Goal: Task Accomplishment & Management: Use online tool/utility

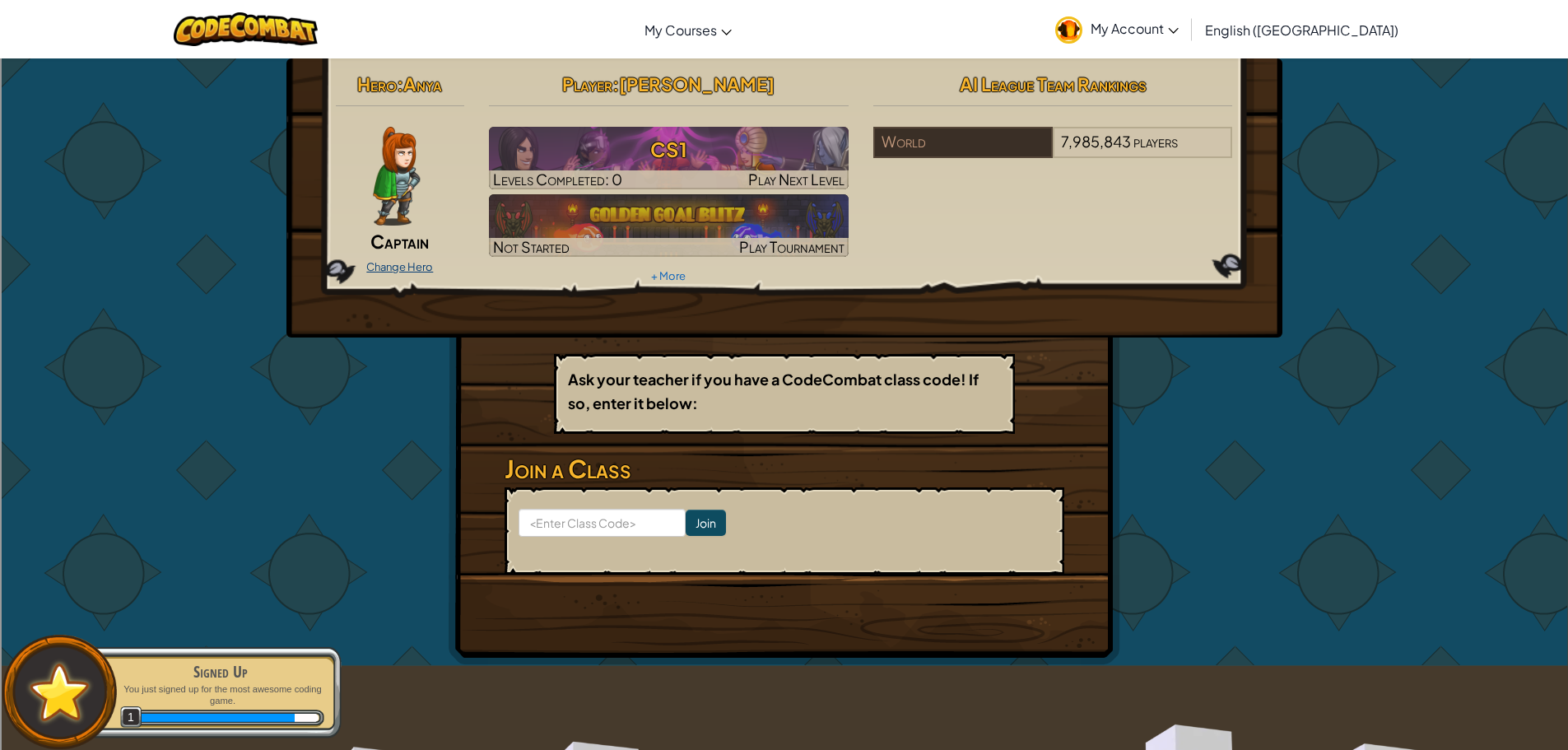
click at [401, 262] on link "Change Hero" at bounding box center [400, 267] width 67 height 13
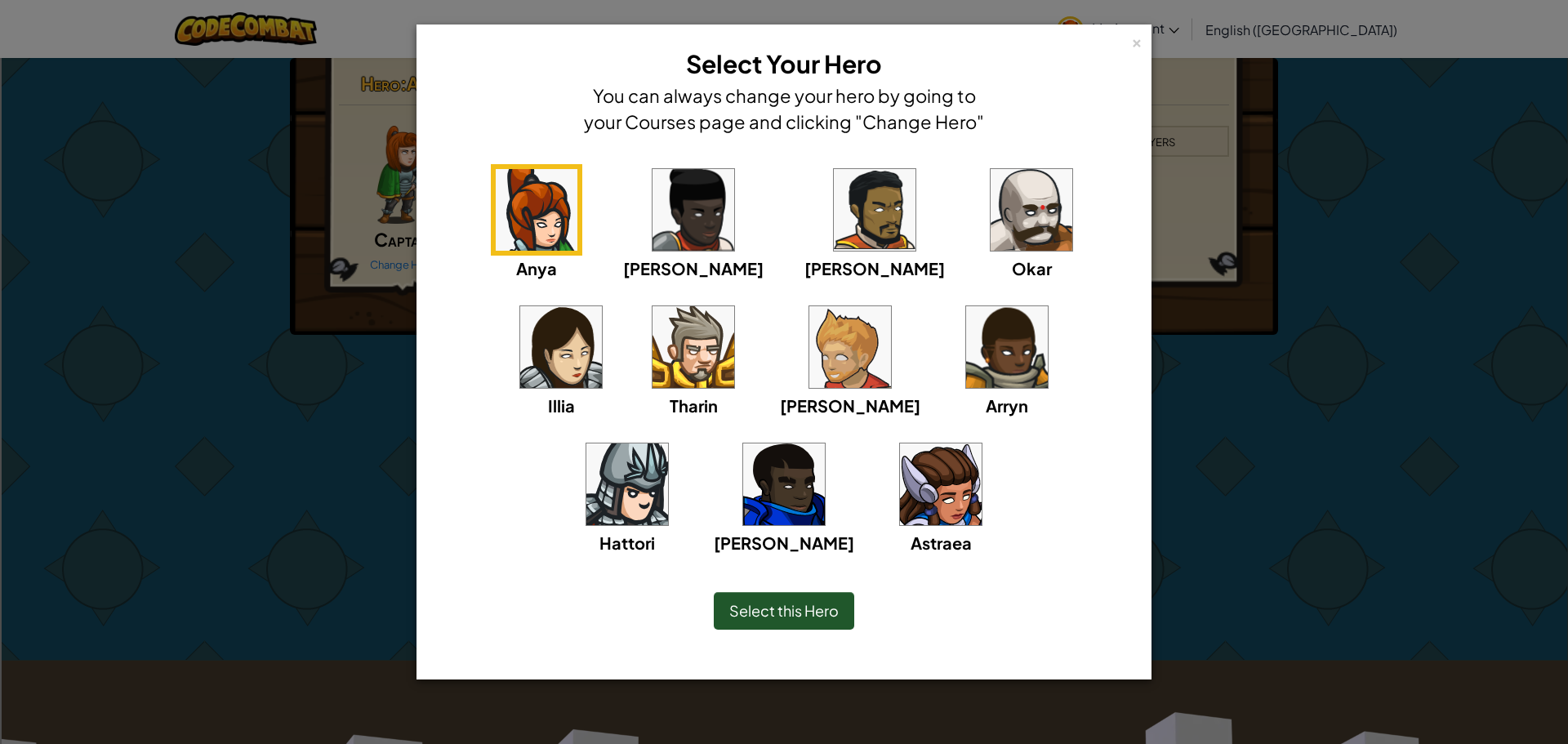
click at [825, 444] on img at bounding box center [784, 485] width 82 height 82
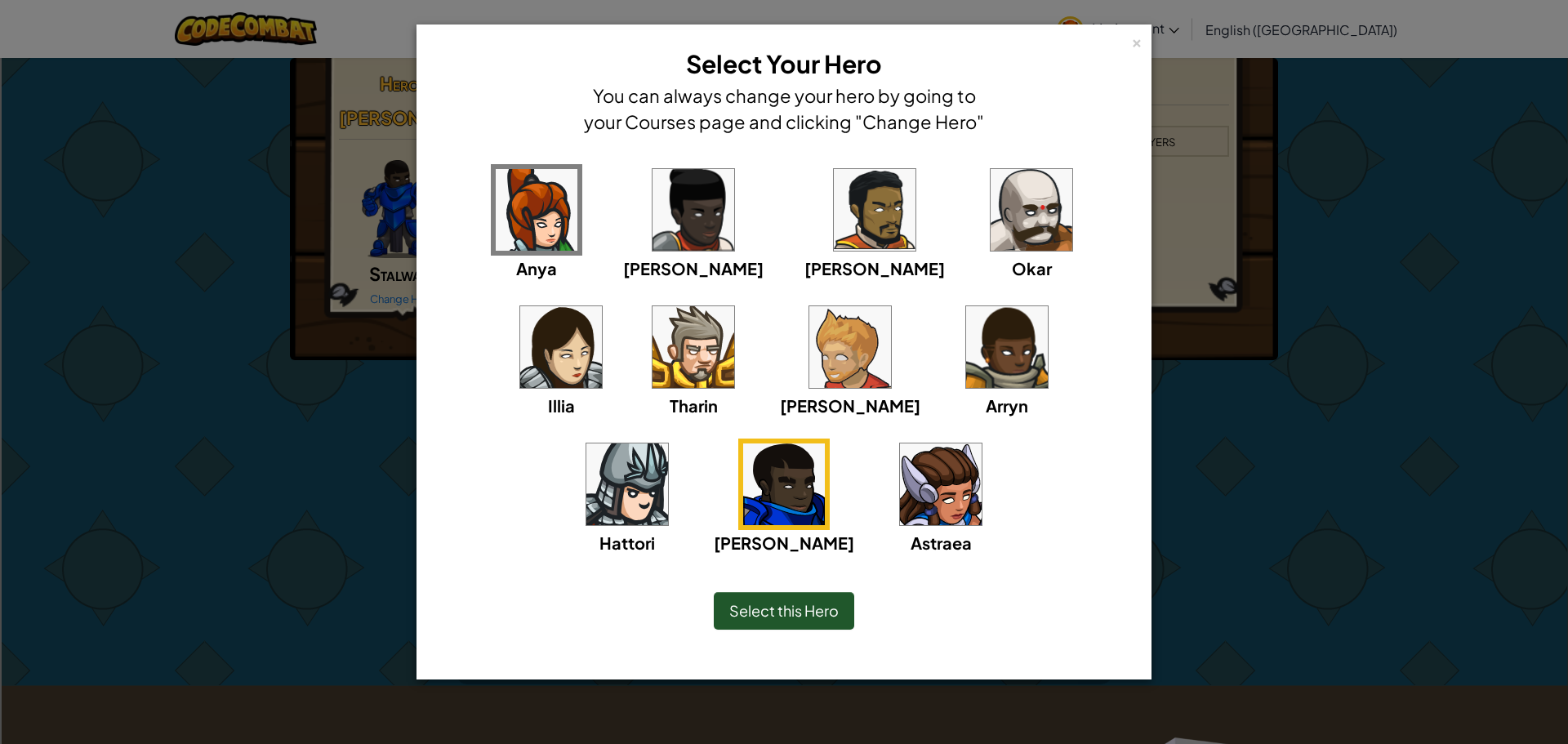
click at [797, 605] on span "Select this Hero" at bounding box center [784, 611] width 109 height 19
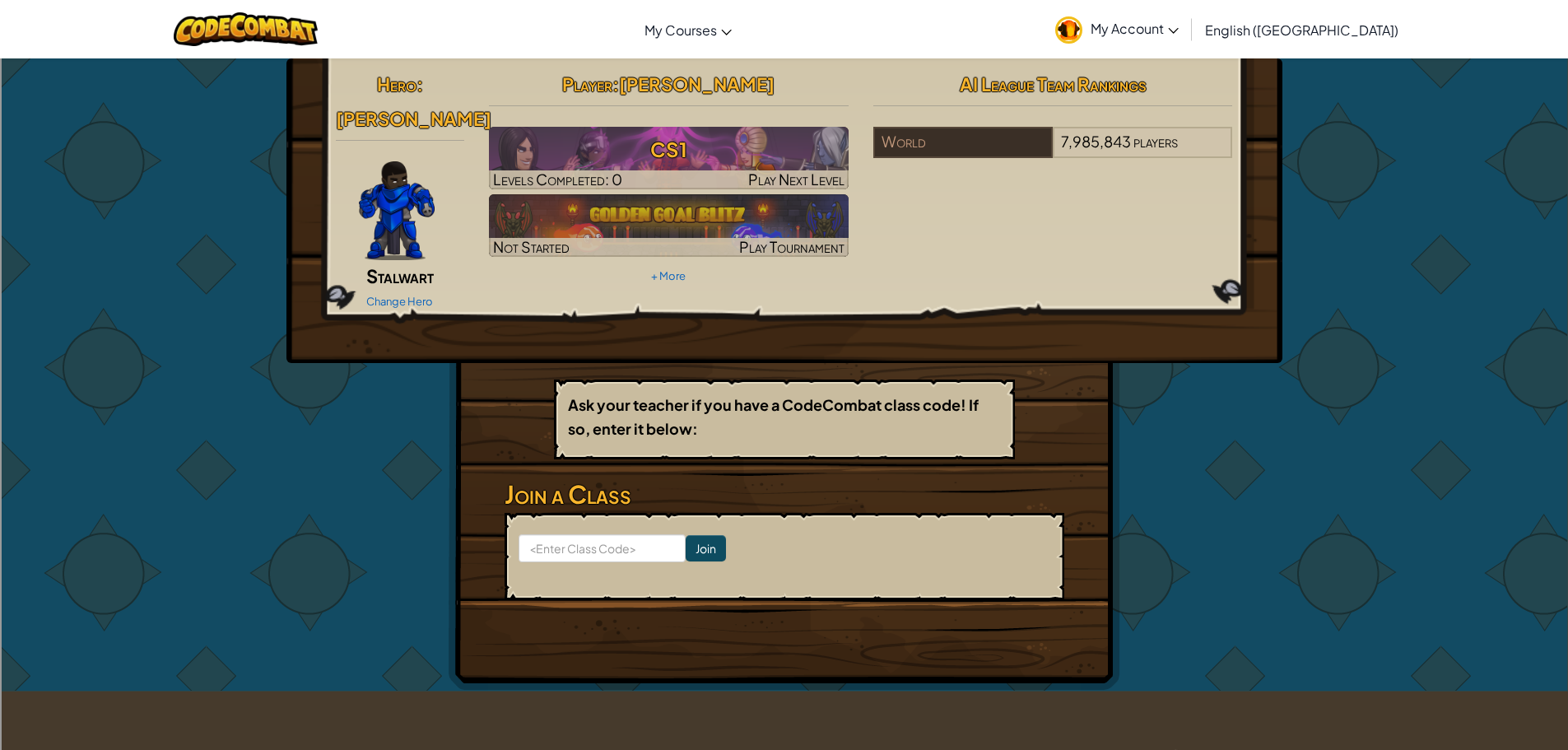
click at [414, 264] on span "Stalwart" at bounding box center [400, 275] width 68 height 23
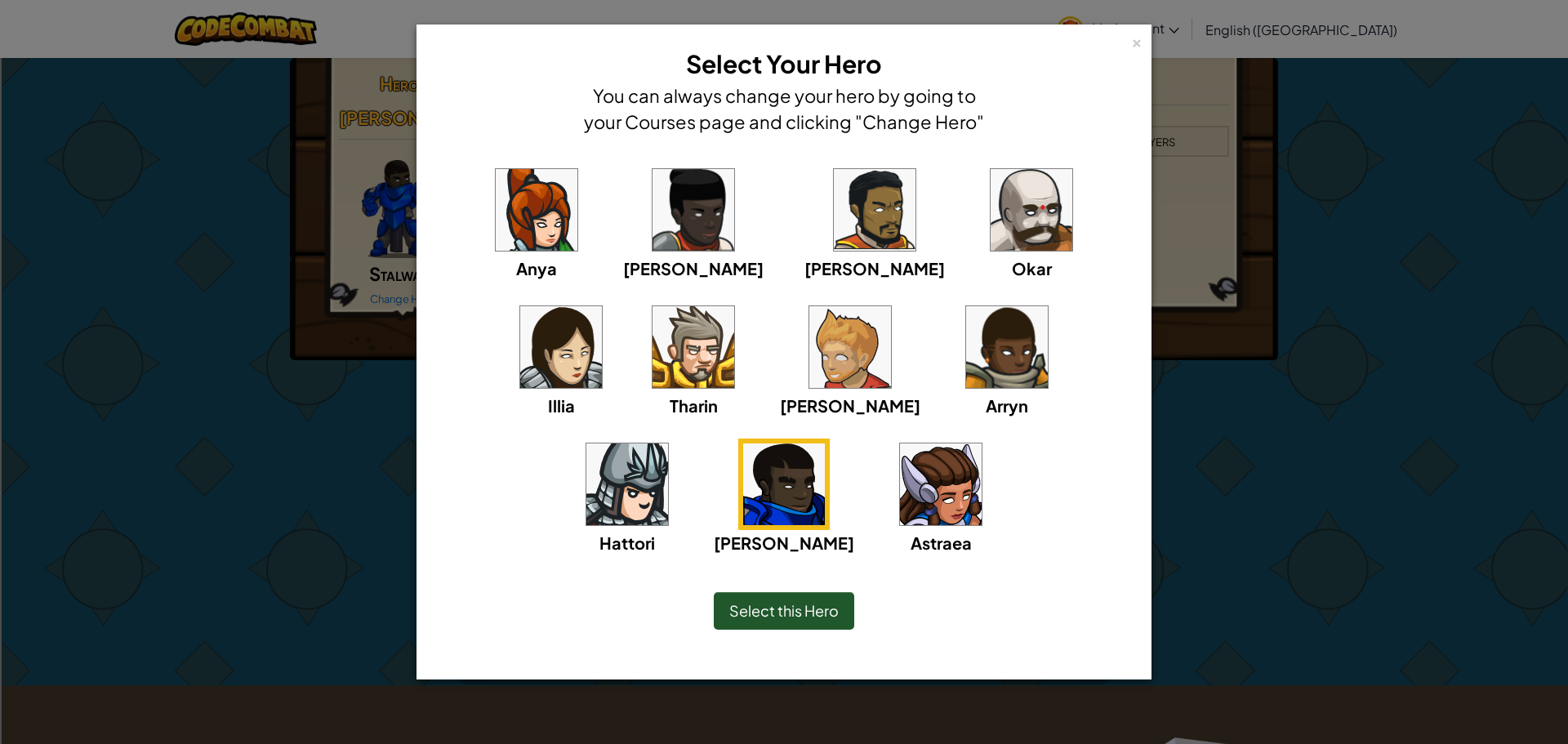
click at [746, 612] on span "Select this Hero" at bounding box center [784, 611] width 109 height 19
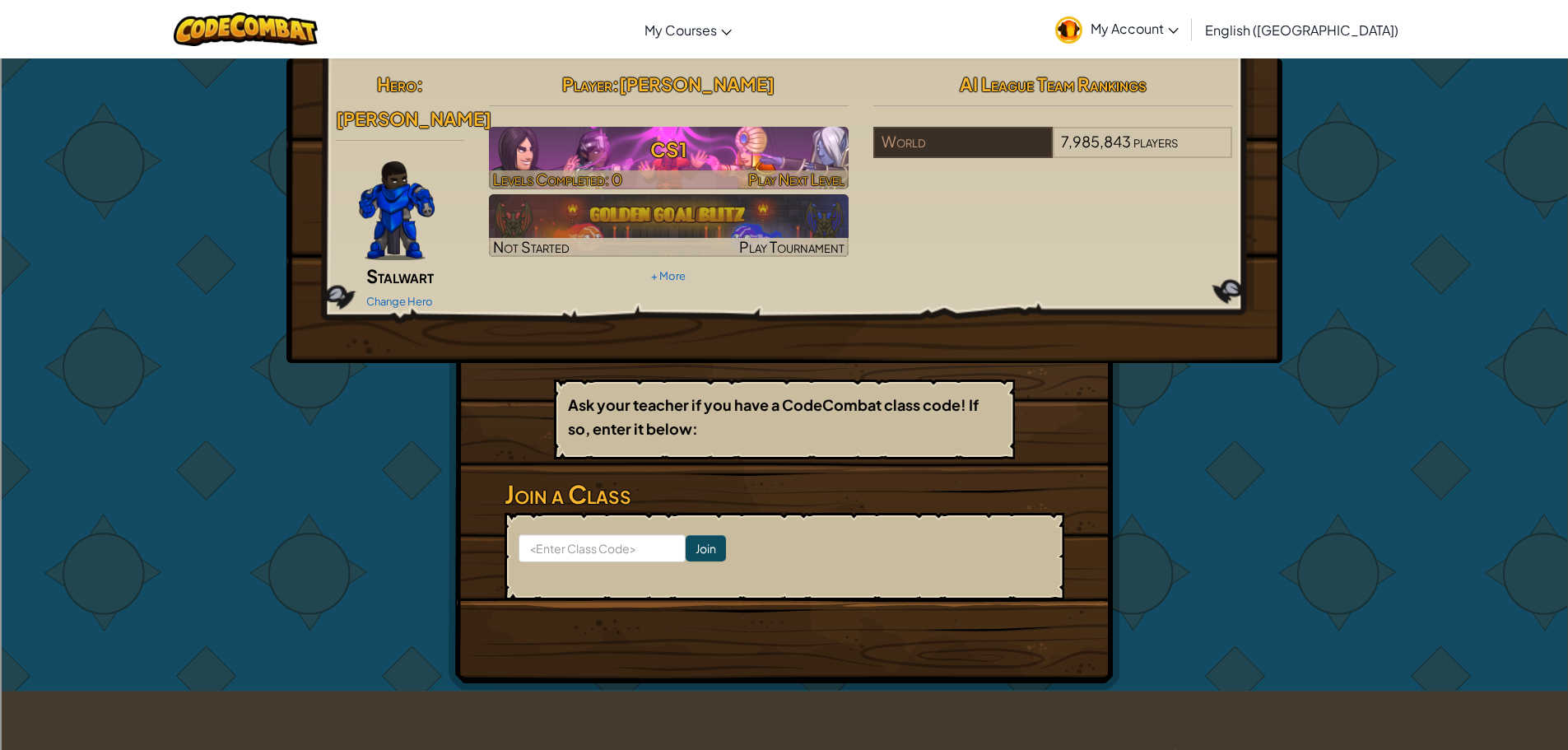
click at [683, 155] on h3 "CS1" at bounding box center [669, 149] width 359 height 37
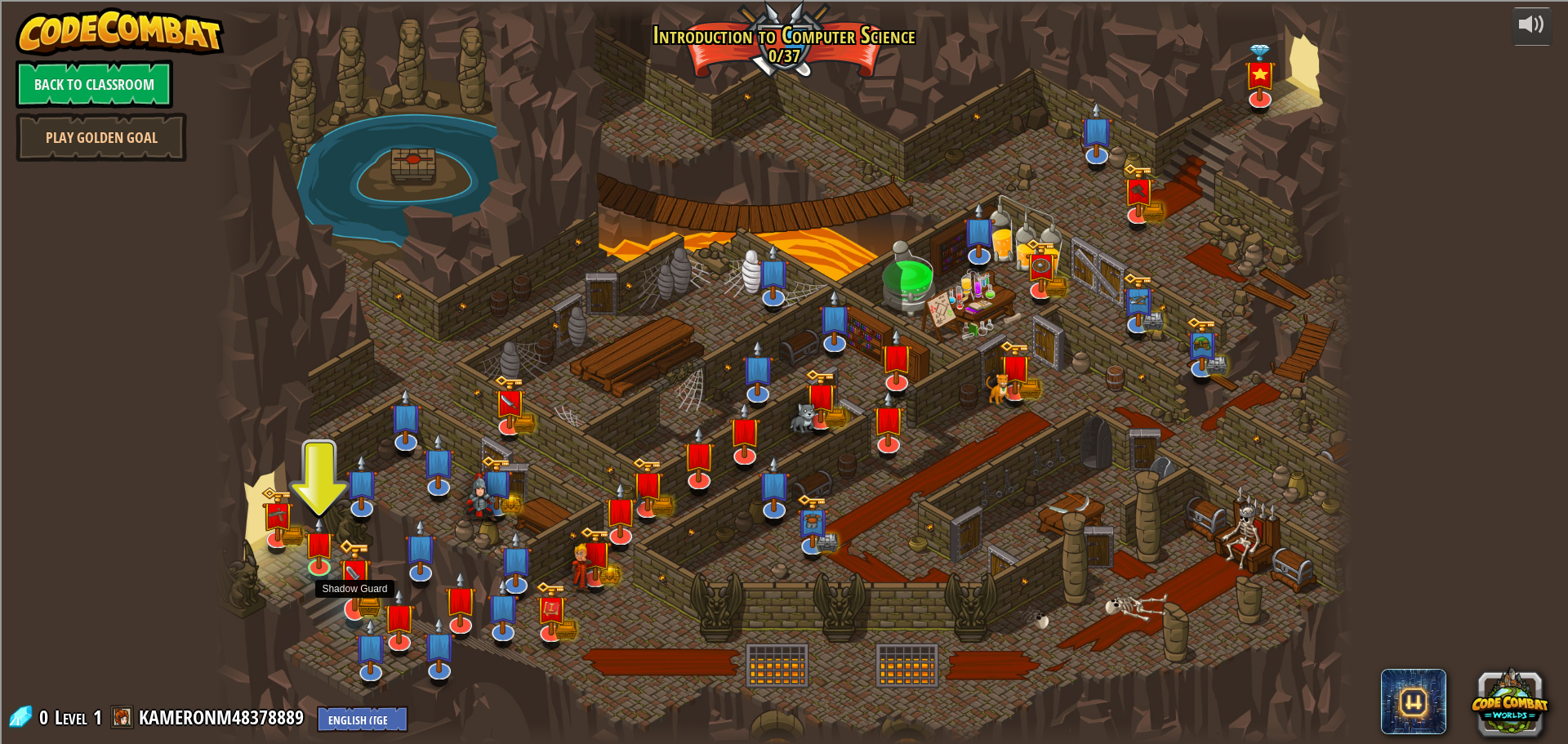
click at [342, 564] on img at bounding box center [354, 574] width 33 height 73
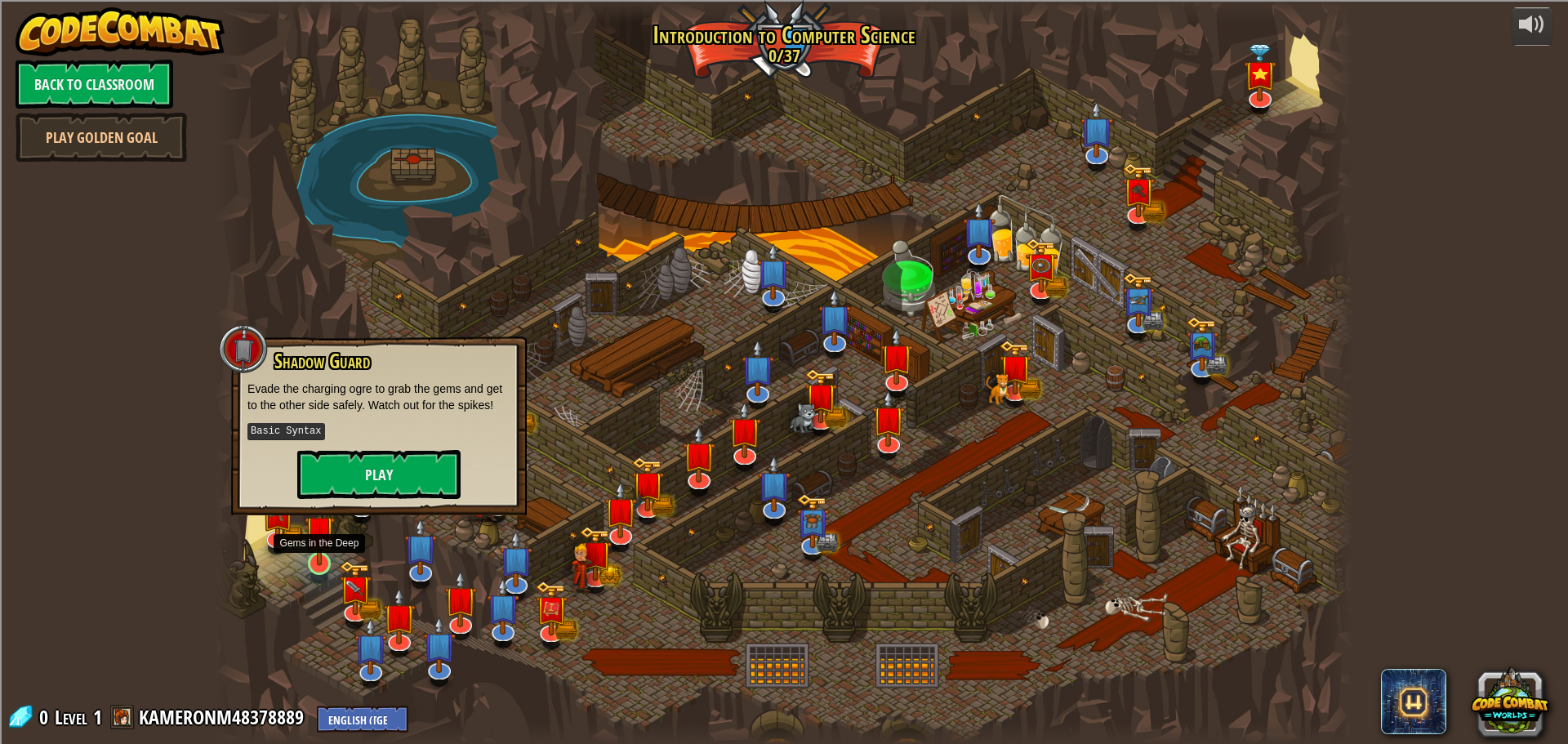
click at [320, 552] on img at bounding box center [319, 530] width 30 height 69
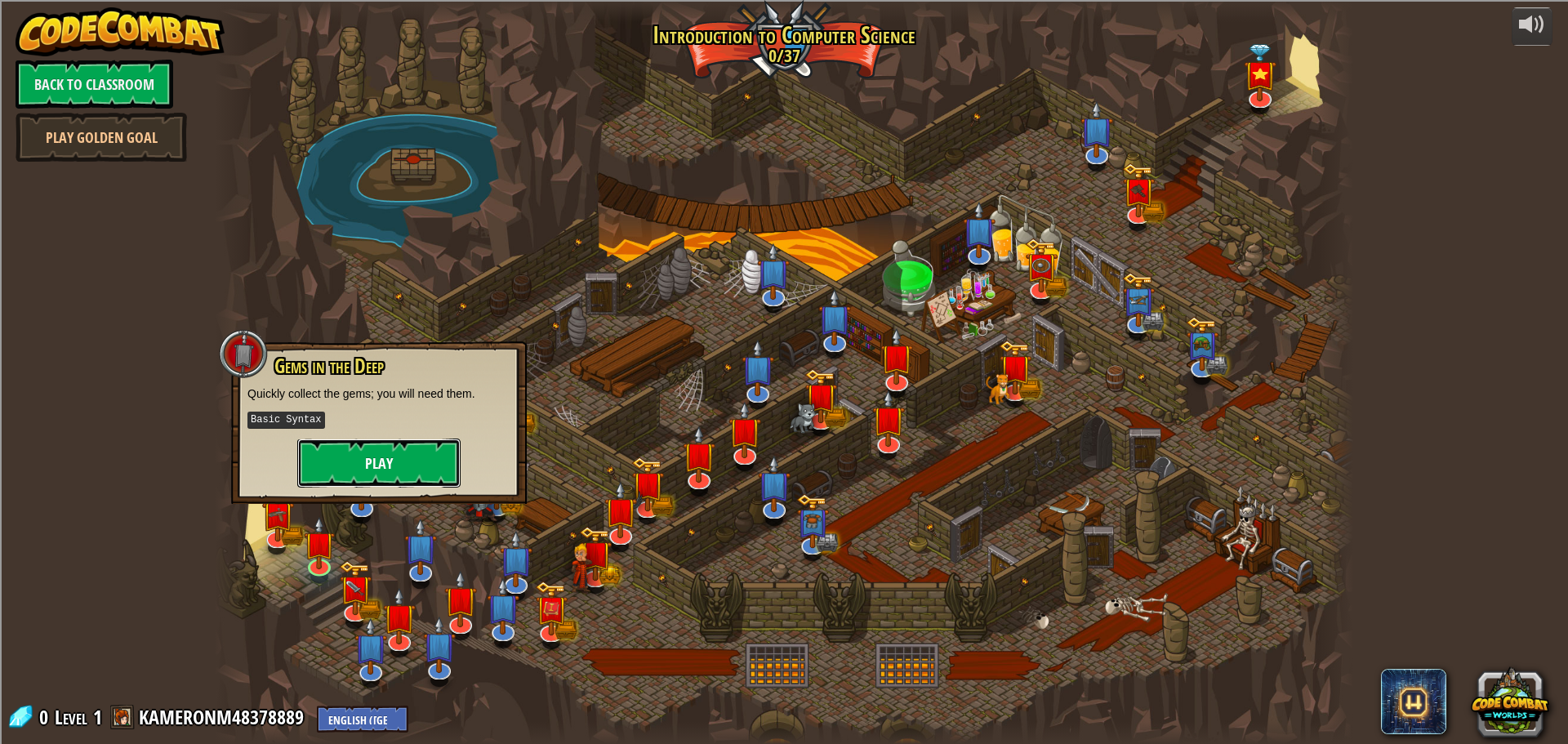
click at [366, 442] on button "Play" at bounding box center [379, 462] width 163 height 49
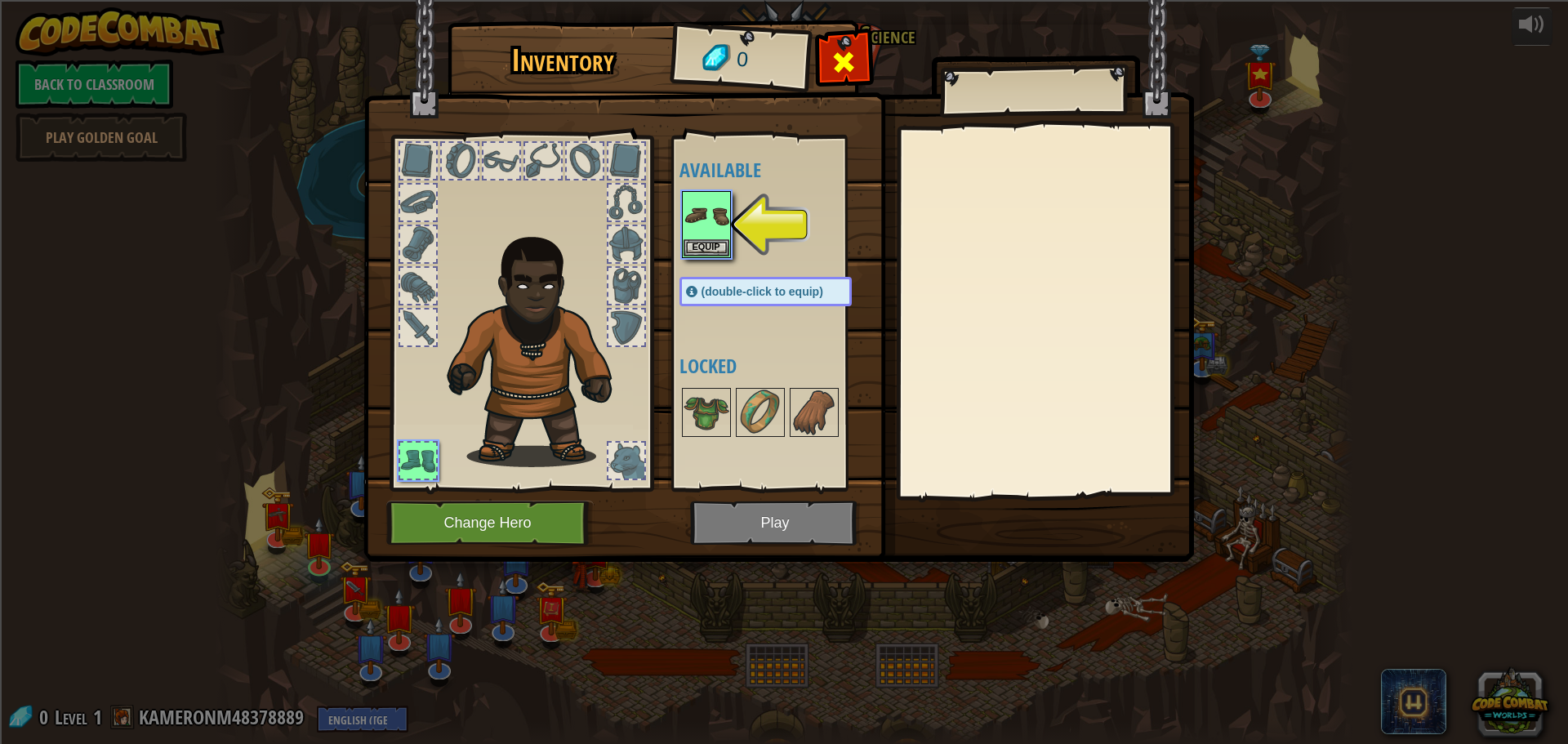
click at [831, 55] on div at bounding box center [844, 67] width 51 height 51
